Goal: Information Seeking & Learning: Learn about a topic

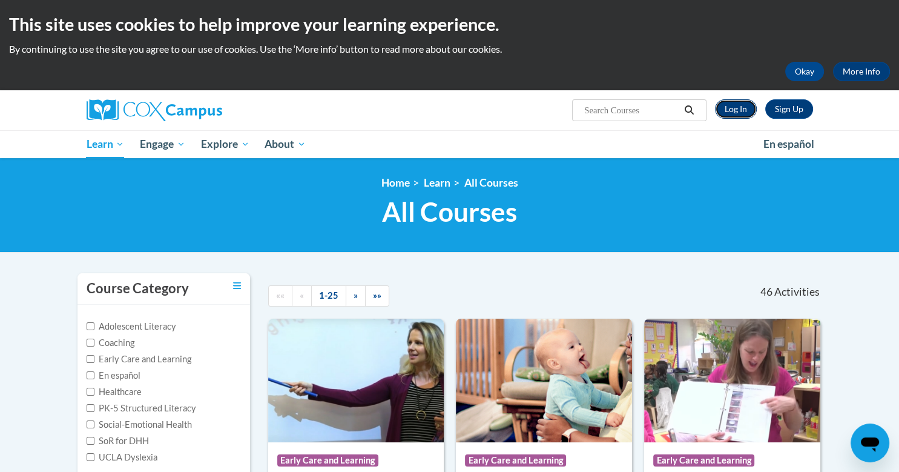
click at [738, 110] on link "Log In" at bounding box center [736, 108] width 42 height 19
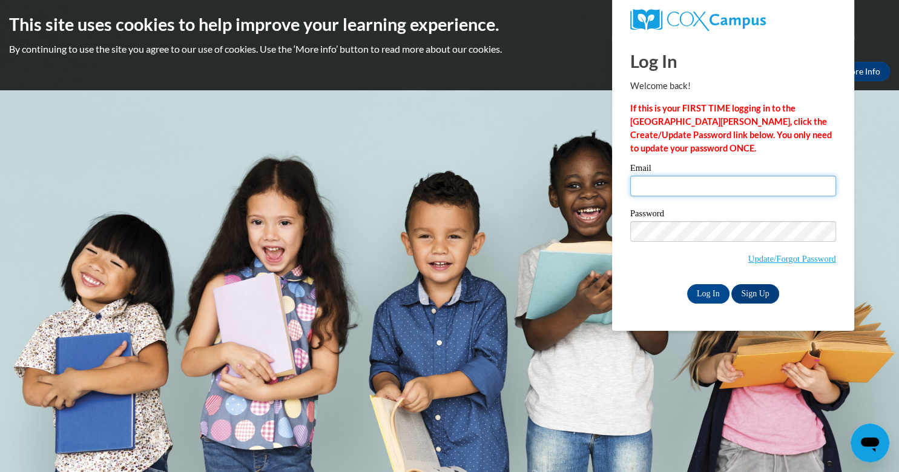
click at [672, 183] on input "Email" at bounding box center [733, 186] width 206 height 21
type input "mscindyzccc@gmail.com"
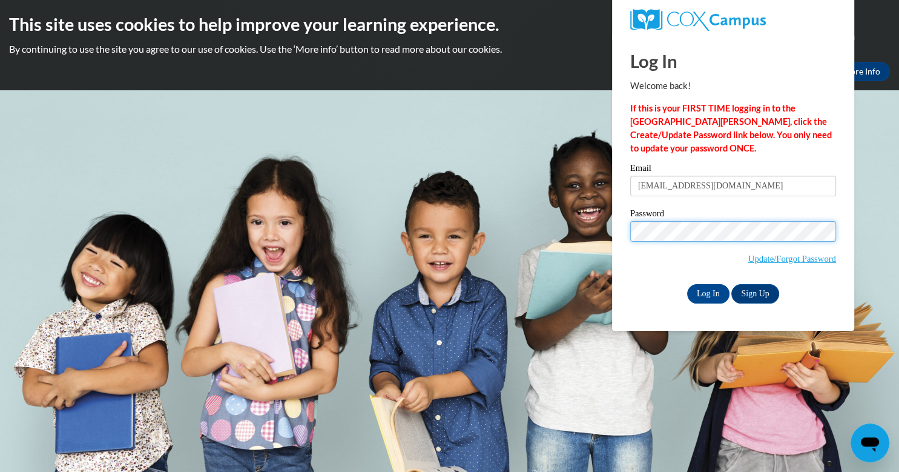
click at [687, 284] on input "Log In" at bounding box center [708, 293] width 42 height 19
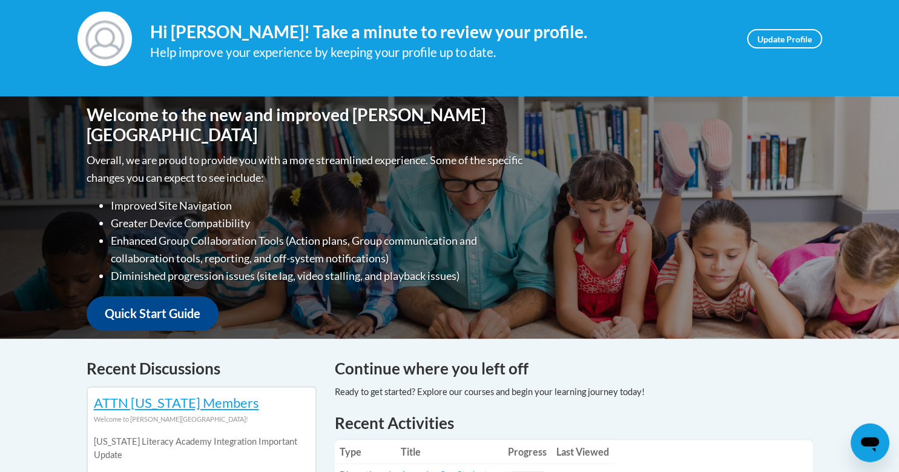
scroll to position [177, 0]
click at [757, 37] on link "Update Profile" at bounding box center [784, 38] width 75 height 19
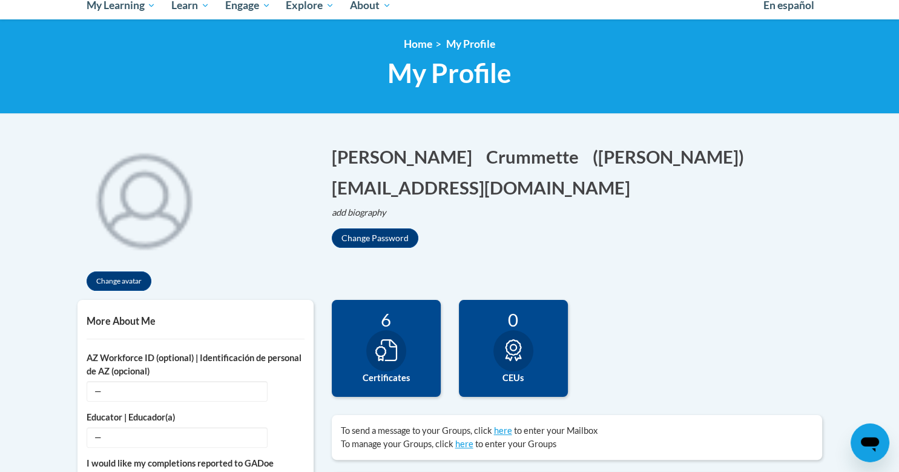
scroll to position [131, 0]
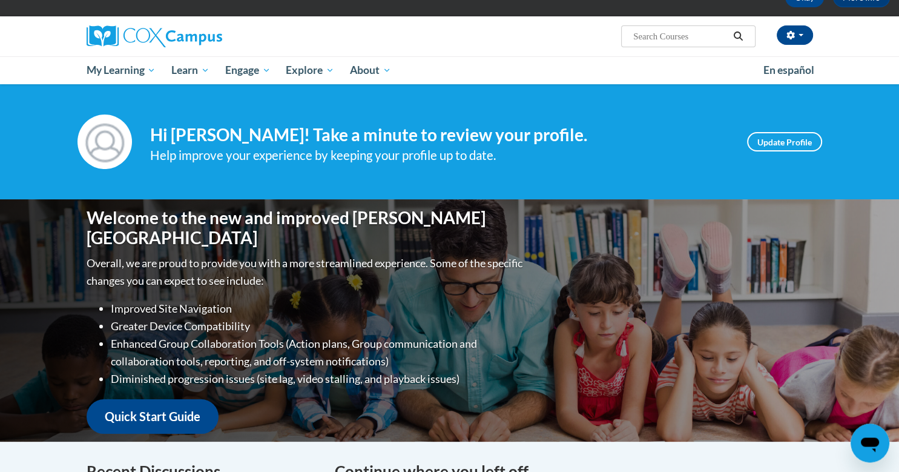
scroll to position [73, 0]
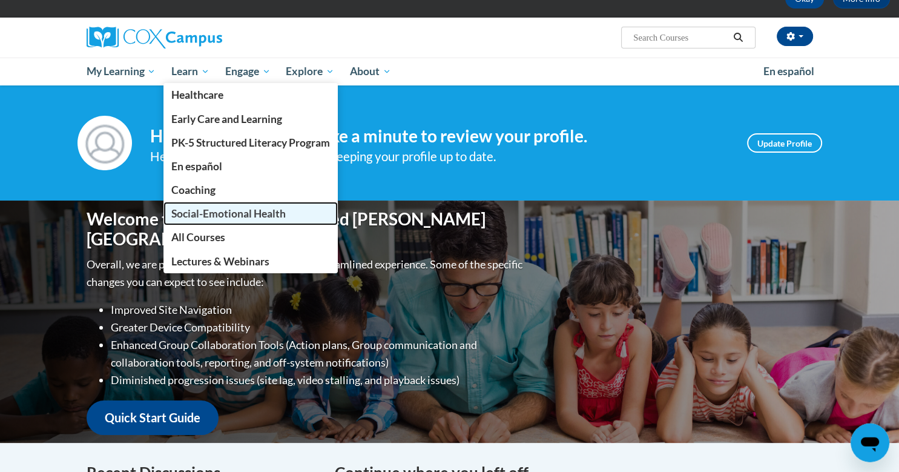
click at [214, 216] on span "Social-Emotional Health" at bounding box center [228, 213] width 114 height 13
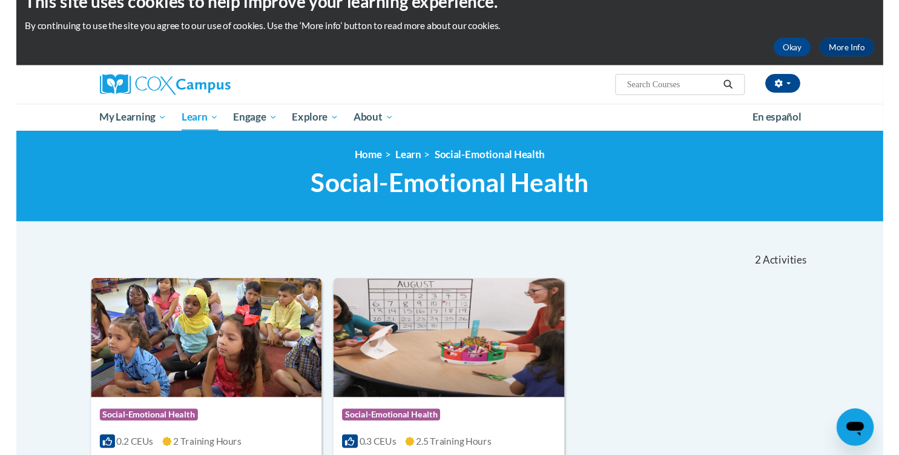
scroll to position [22, 0]
